Goal: Find specific page/section: Find specific page/section

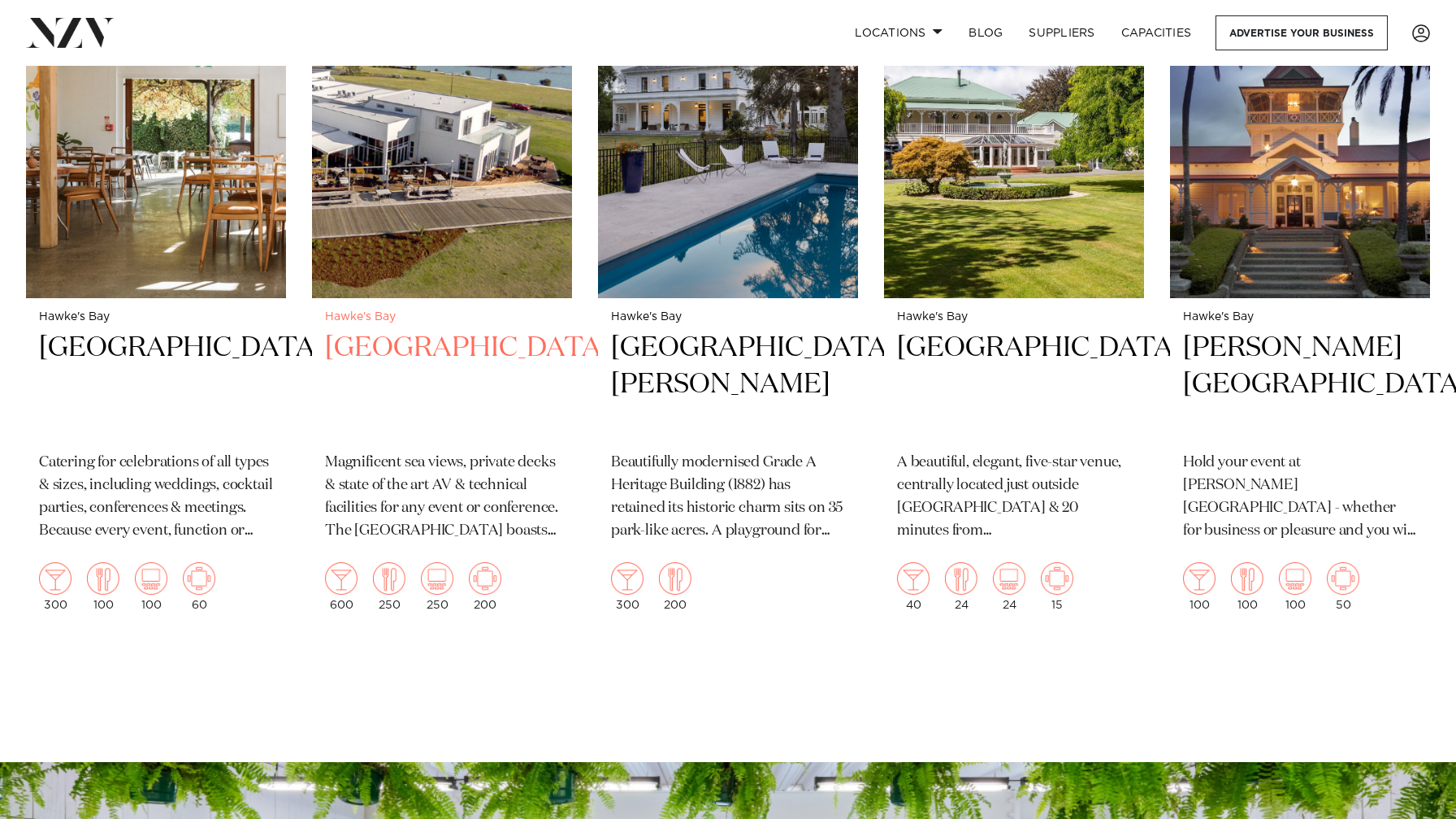
scroll to position [2150, 0]
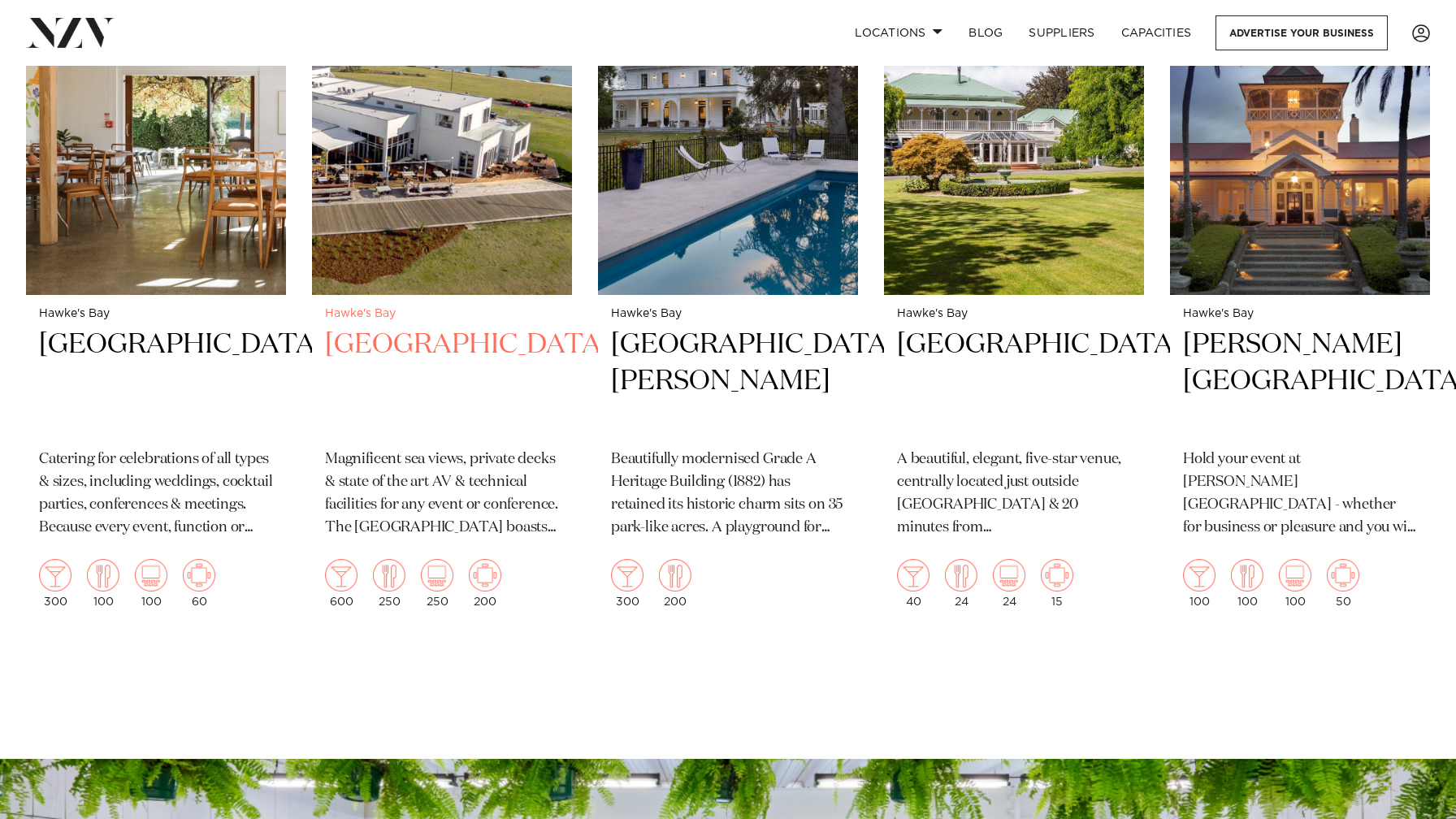
click at [413, 326] on h2 "[GEOGRAPHIC_DATA]" at bounding box center [442, 380] width 234 height 109
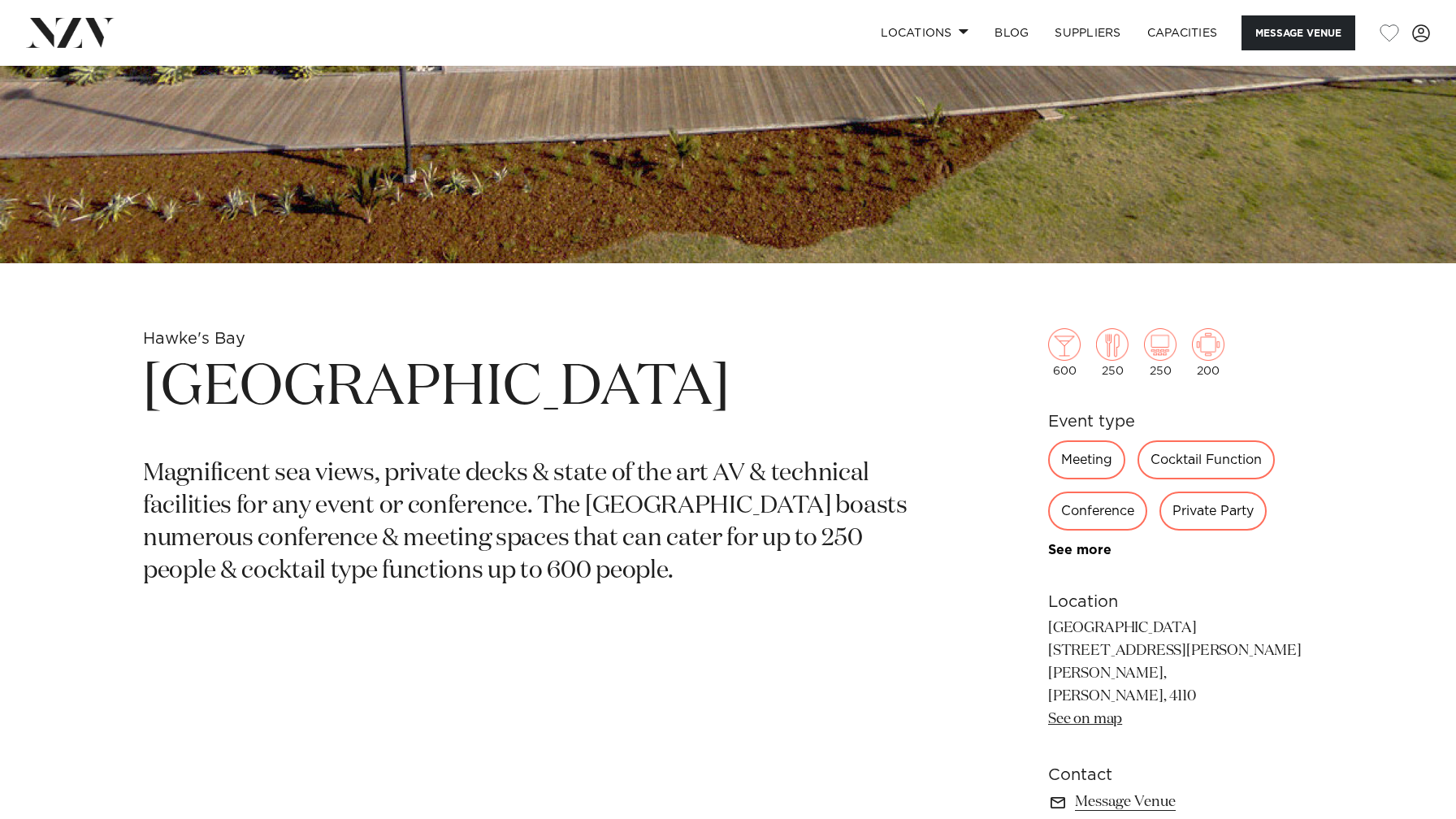
scroll to position [338, 0]
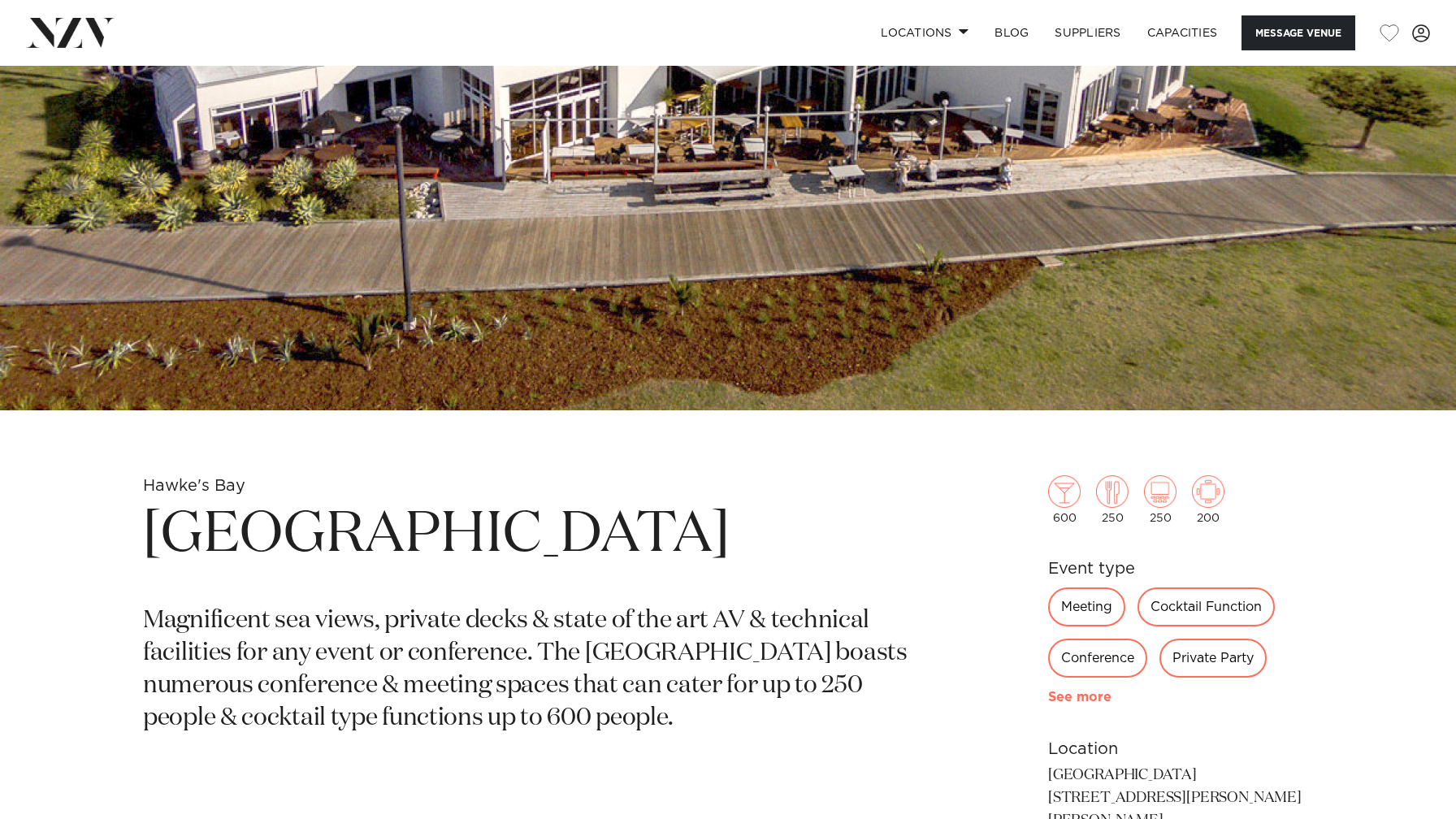
click at [1064, 699] on link "See more" at bounding box center [1111, 696] width 127 height 13
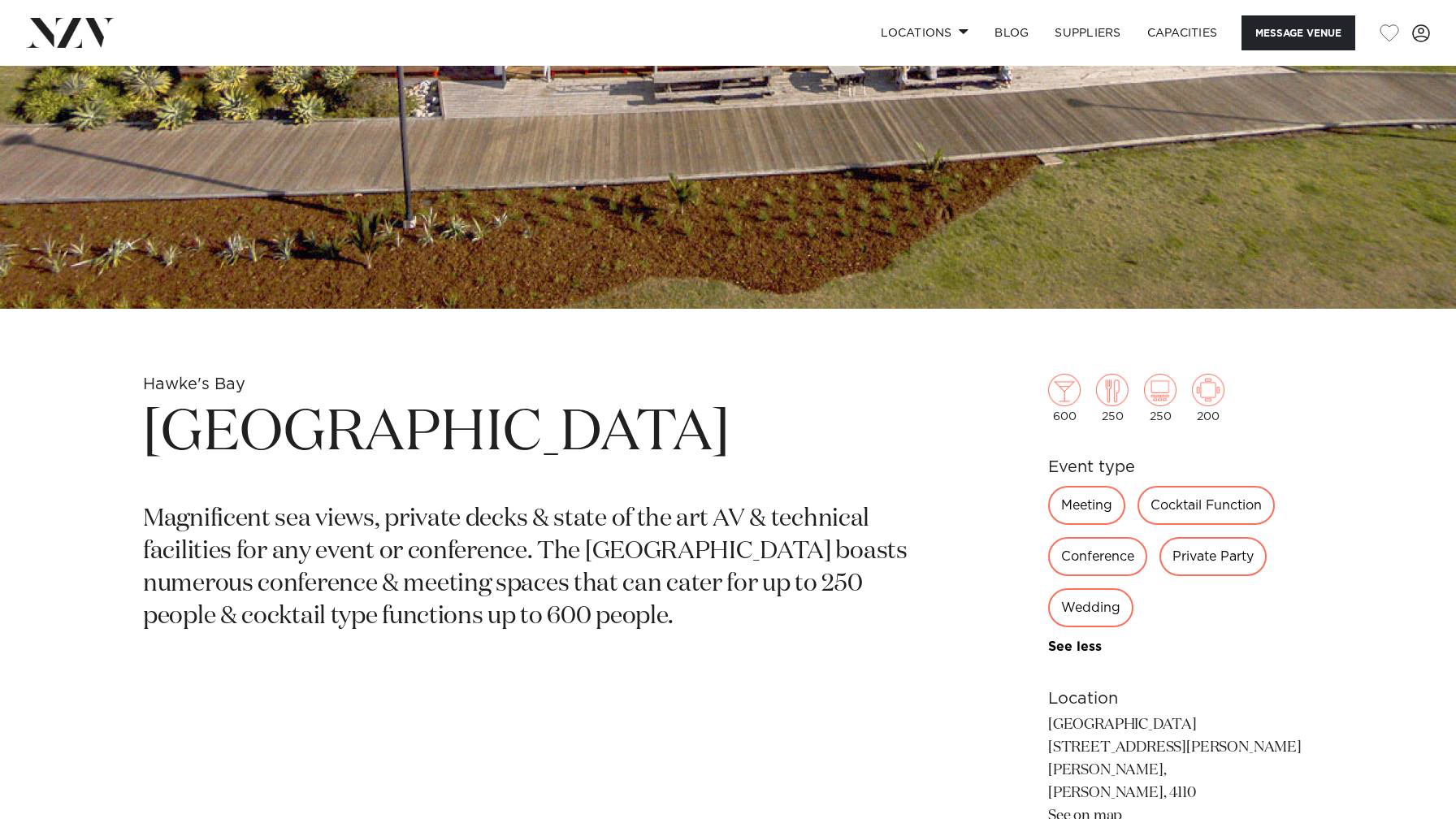
scroll to position [440, 0]
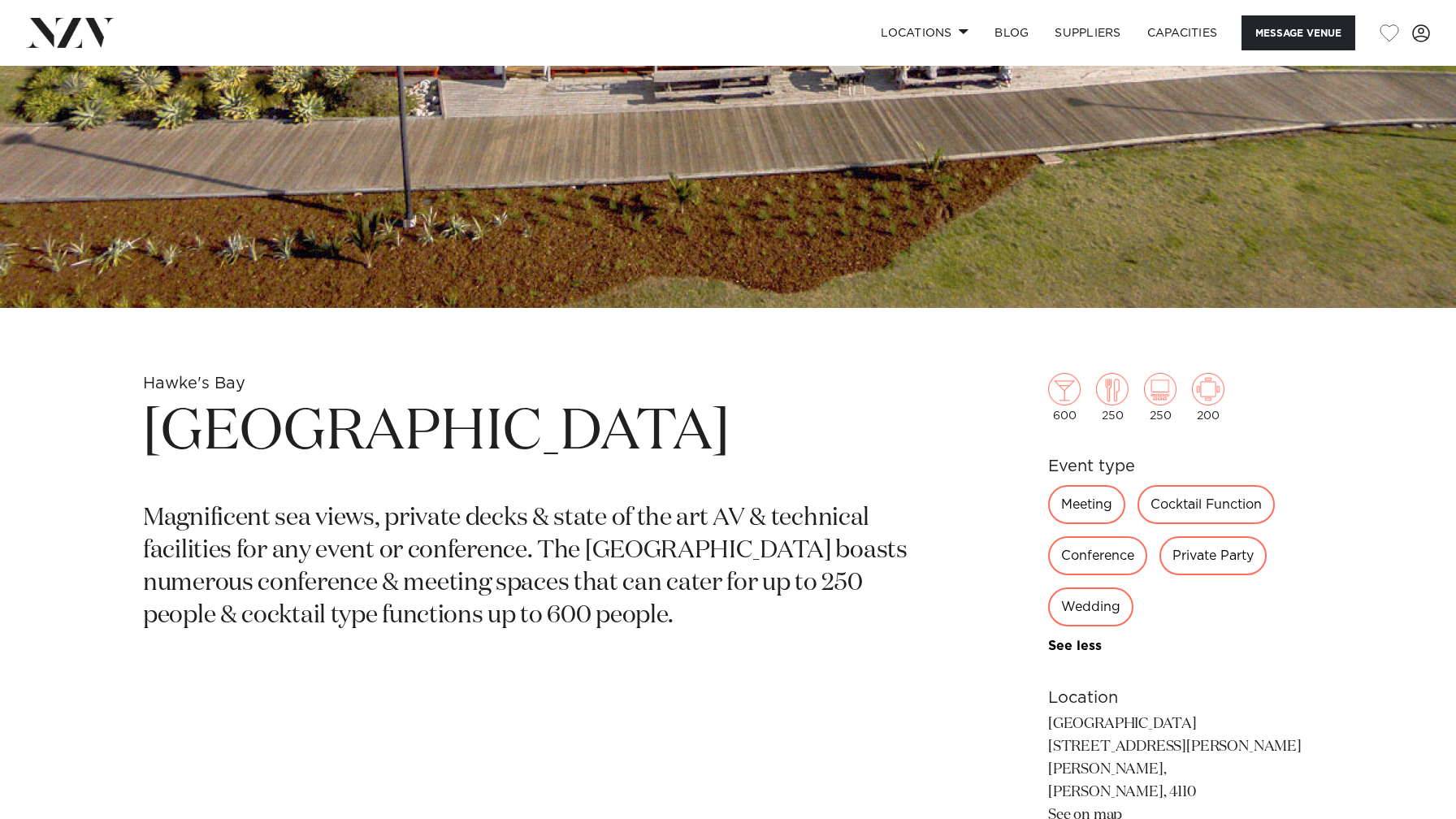
click at [1093, 622] on div "Wedding" at bounding box center [1091, 607] width 85 height 39
click at [1093, 617] on div "Wedding" at bounding box center [1091, 607] width 85 height 39
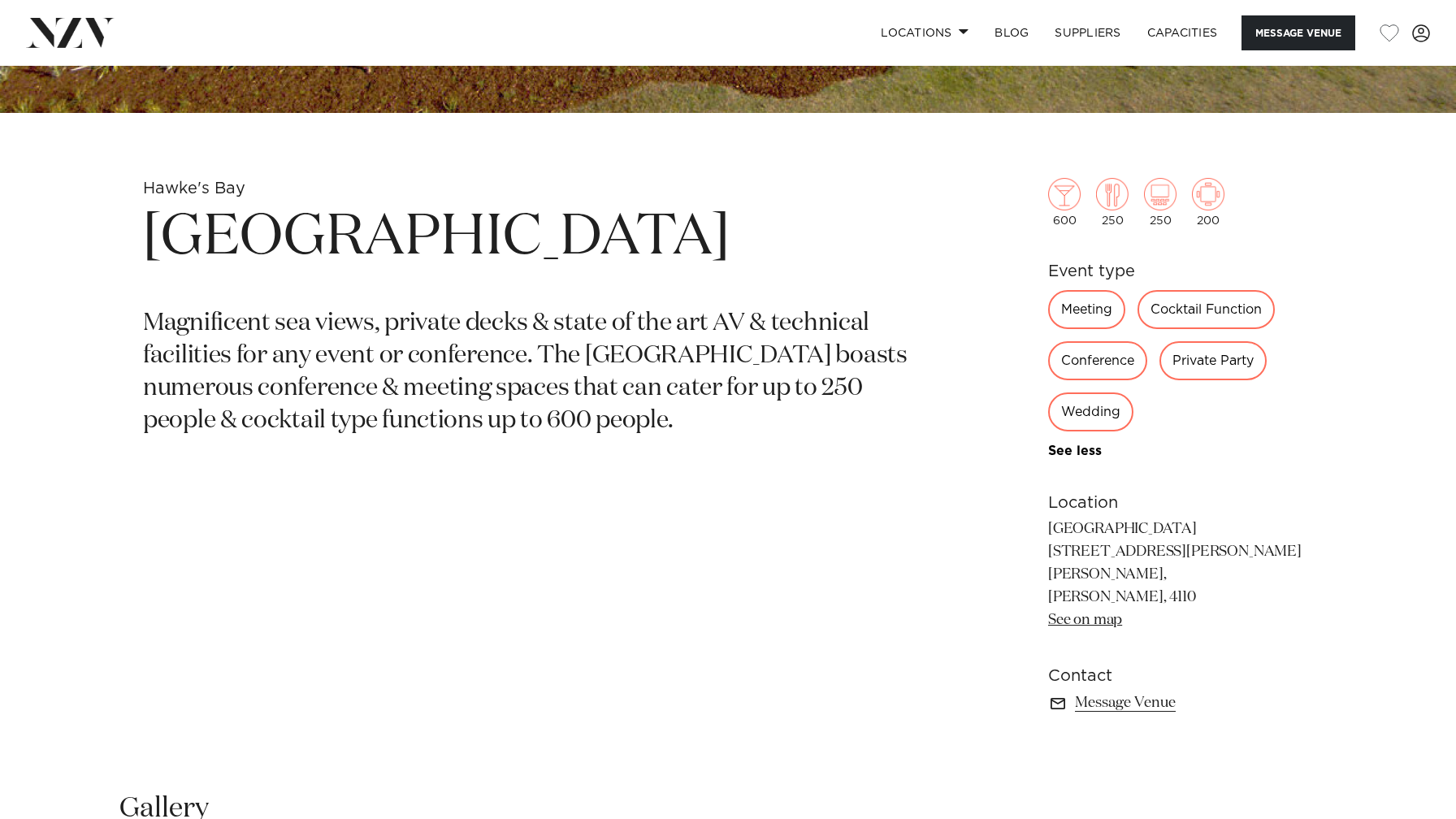
scroll to position [643, 0]
